Goal: Use online tool/utility: Utilize a website feature to perform a specific function

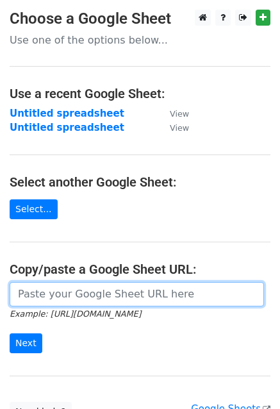
click at [74, 288] on input "url" at bounding box center [137, 294] width 255 height 24
paste input "https://docs.google.com/spreadsheets/d/1DNAySoF5MbMK2XPIiUsaCqqoUJHToEw3VZWFExg…"
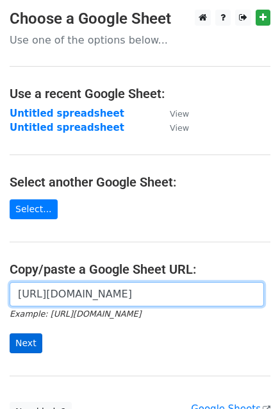
type input "https://docs.google.com/spreadsheets/d/1DNAySoF5MbMK2XPIiUsaCqqoUJHToEw3VZWFExg…"
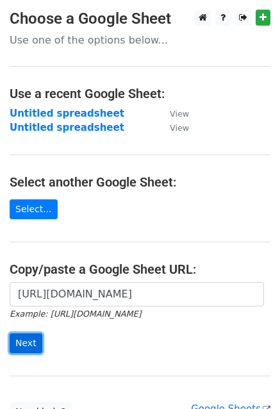
click at [26, 338] on input "Next" at bounding box center [26, 344] width 33 height 20
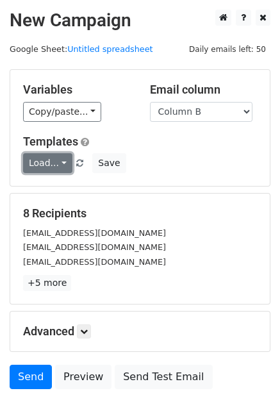
click at [39, 162] on link "Load..." at bounding box center [47, 163] width 49 height 20
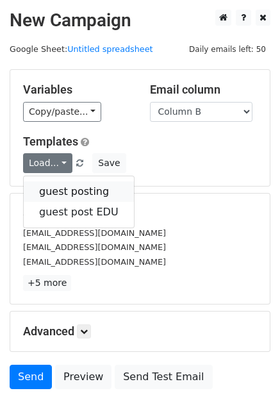
click at [90, 189] on link "guest posting" at bounding box center [79, 192] width 110 height 21
